Goal: Find specific page/section: Find specific page/section

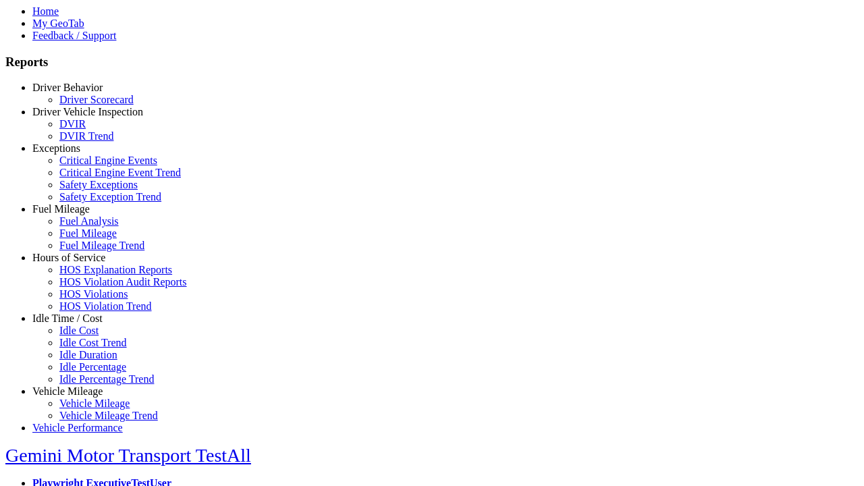
click at [78, 93] on link "Driver Behavior" at bounding box center [67, 87] width 70 height 11
click at [88, 105] on link "Driver Scorecard" at bounding box center [96, 99] width 74 height 11
